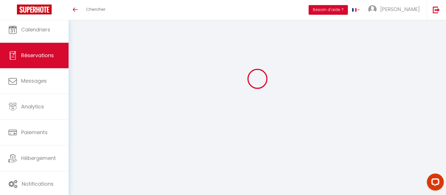
type input "Krystana"
type input "[EMAIL_ADDRESS][DOMAIN_NAME]"
type input "0102030405"
select select
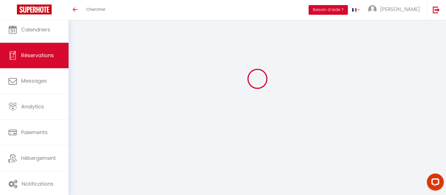
type input "67.97"
select select "73830"
select select "0"
select select
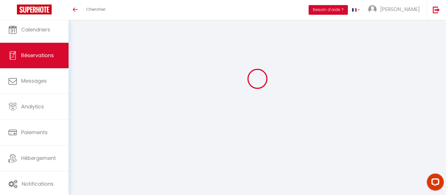
type input "3"
type input "2"
select select "10"
select select
type input "340"
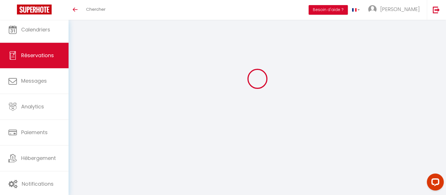
checkbox input "false"
type input "404.15"
select select "1"
type input "0"
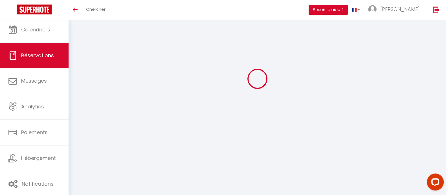
type input "0"
select select
select select "14"
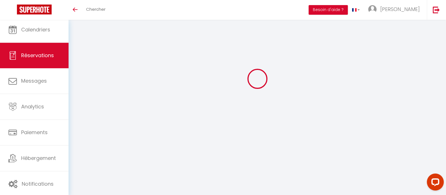
checkbox input "false"
select select
checkbox input "false"
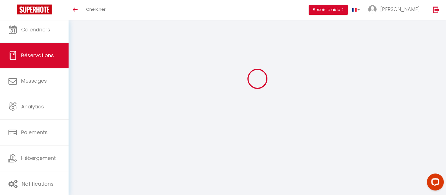
select select
checkbox input "false"
select select
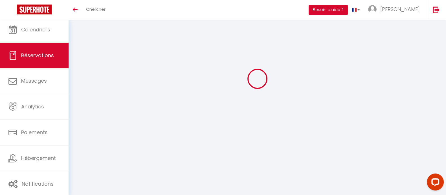
type input "50"
type input "14.15"
select select
checkbox input "false"
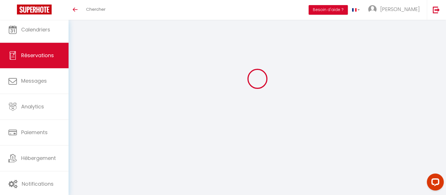
select select
checkbox input "false"
select select
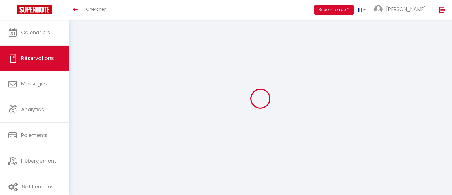
select select
select select "73830"
select select "0"
select select "10"
select select
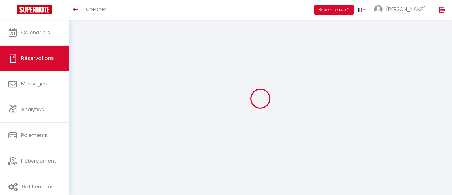
select select "1"
select select
select select "14"
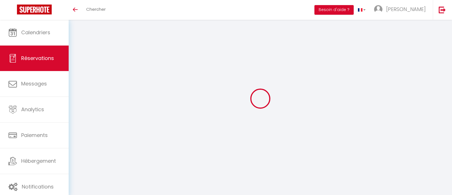
checkbox input "false"
select select
checkbox input "false"
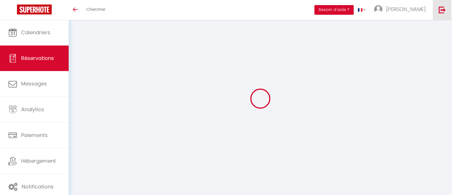
select select
checkbox input "false"
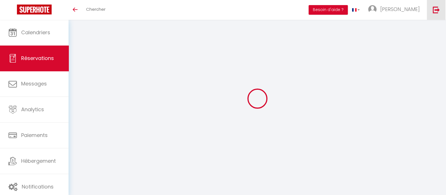
select select
type input "50"
type input "14.15"
select select
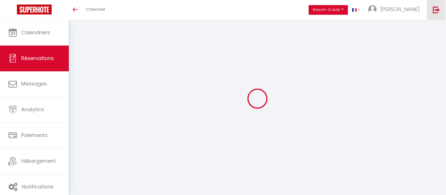
checkbox input "false"
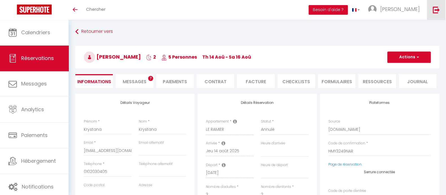
select select
checkbox input "false"
click at [437, 10] on img at bounding box center [436, 9] width 7 height 7
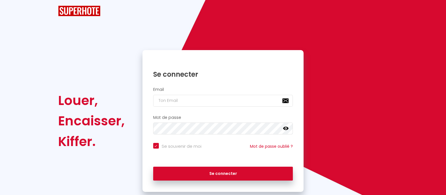
checkbox input "true"
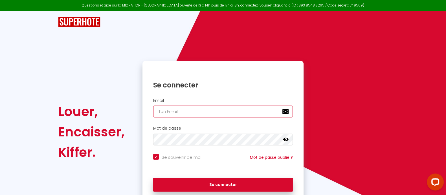
click at [172, 111] on input "email" at bounding box center [223, 111] width 140 height 12
click at [204, 111] on input "email" at bounding box center [223, 111] width 140 height 12
type input "Défault"
checkbox input "true"
drag, startPoint x: 191, startPoint y: 112, endPoint x: 128, endPoint y: 110, distance: 62.1
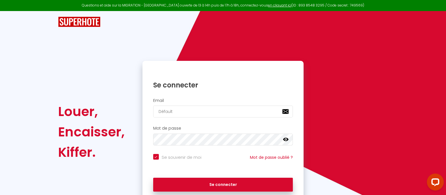
click at [128, 110] on div "Louer, Encaisser, Kiffer. Se connecter Email Défault Mot de passe false Se souv…" at bounding box center [223, 132] width 338 height 142
type input "[EMAIL_ADDRESS][DOMAIN_NAME]"
checkbox input "true"
type input "[EMAIL_ADDRESS][DOMAIN_NAME]"
click at [153, 177] on button "Se connecter" at bounding box center [223, 184] width 140 height 14
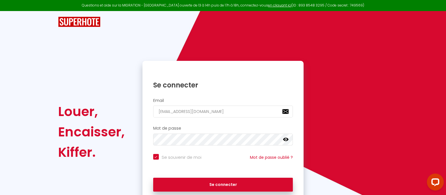
checkbox input "true"
